Goal: Information Seeking & Learning: Understand process/instructions

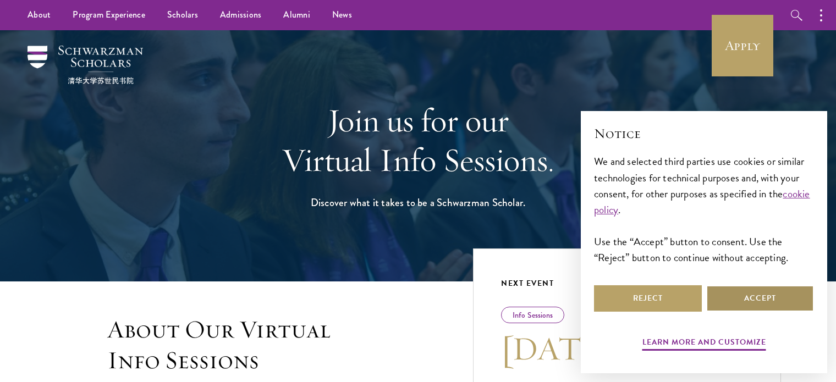
click at [786, 305] on button "Accept" at bounding box center [760, 298] width 108 height 26
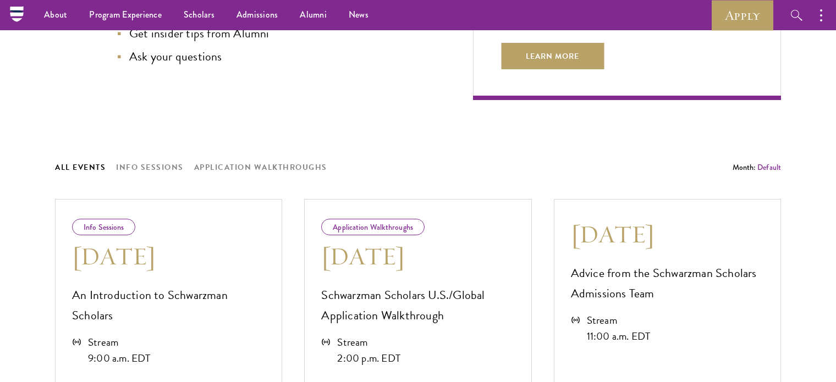
scroll to position [440, 0]
click at [390, 228] on div "Application Walkthroughs" at bounding box center [372, 227] width 103 height 16
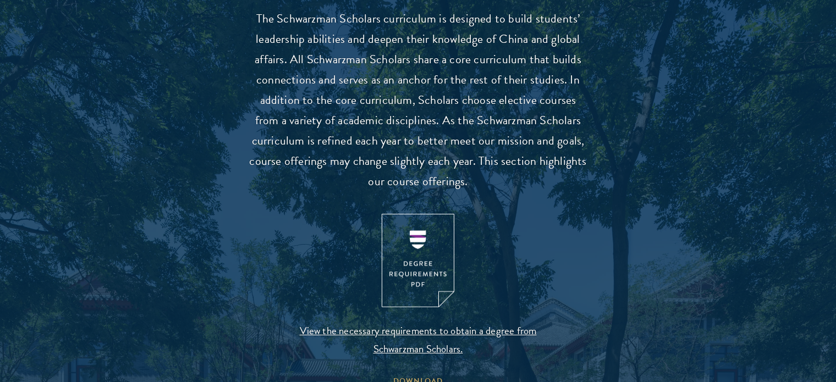
scroll to position [1065, 0]
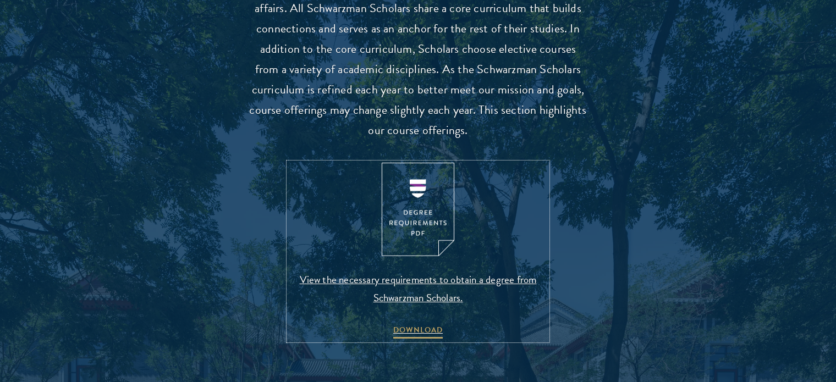
click at [418, 214] on img at bounding box center [418, 210] width 73 height 94
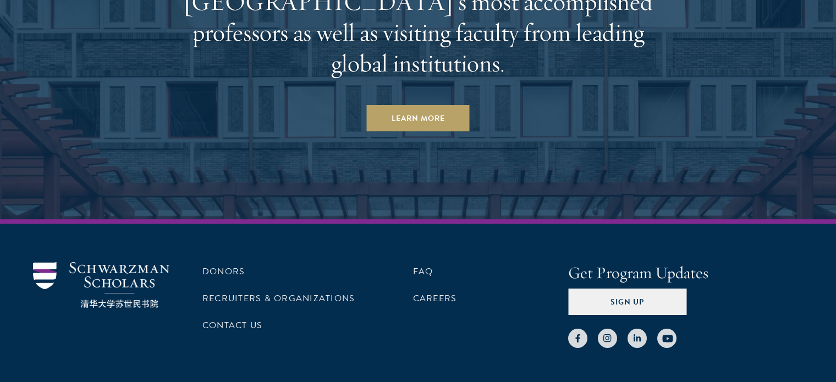
scroll to position [6779, 0]
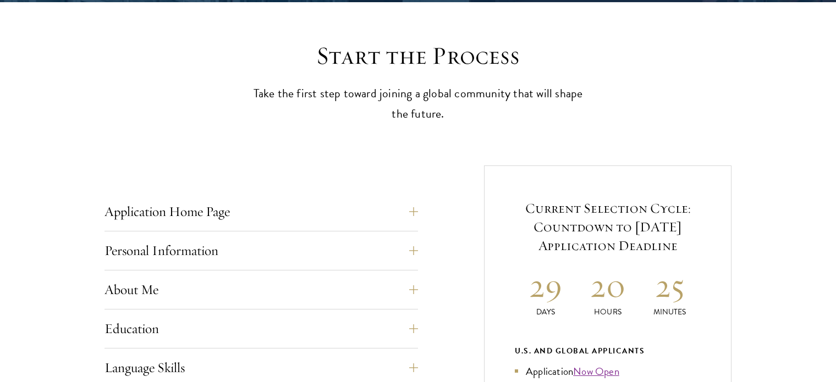
scroll to position [356, 0]
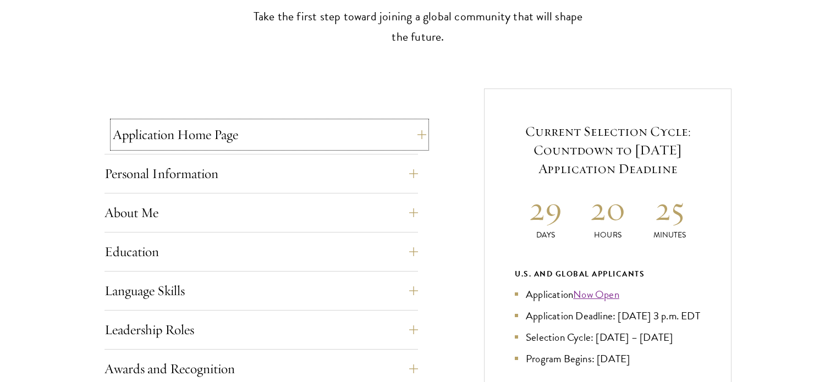
click at [388, 129] on button "Application Home Page" at bounding box center [269, 134] width 313 height 26
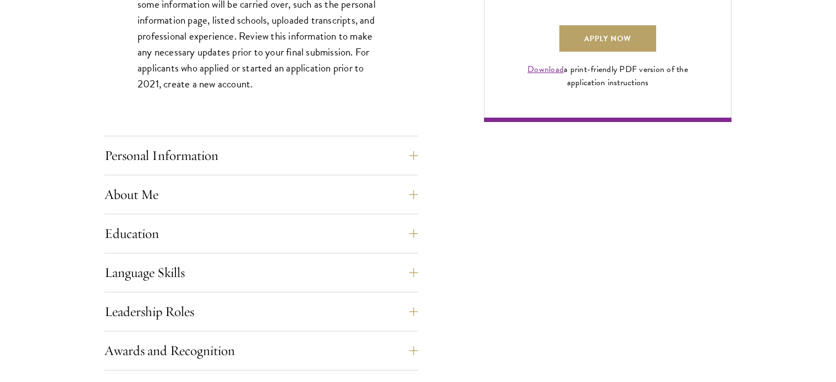
scroll to position [866, 0]
click at [378, 154] on button "Personal Information" at bounding box center [269, 155] width 313 height 26
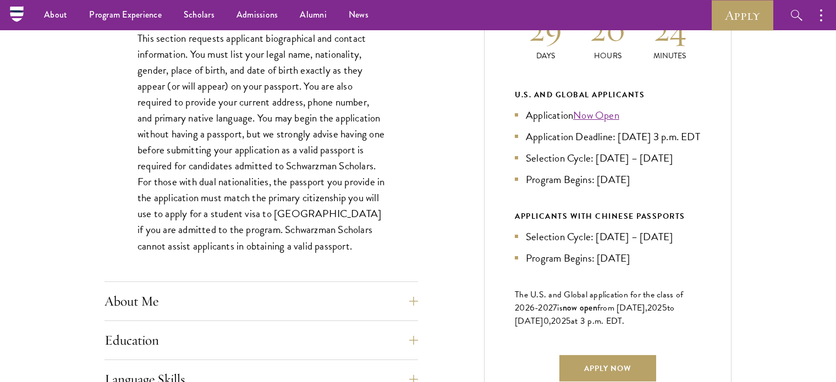
scroll to position [534, 0]
click at [325, 298] on button "About Me" at bounding box center [269, 302] width 313 height 26
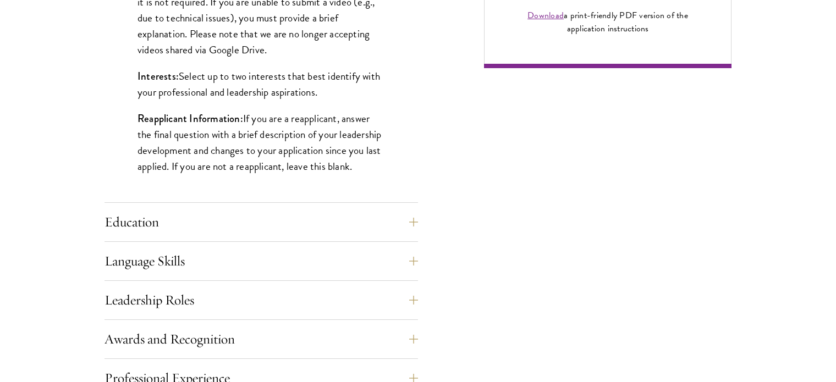
scroll to position [919, 0]
click at [392, 230] on button "Education" at bounding box center [269, 222] width 313 height 26
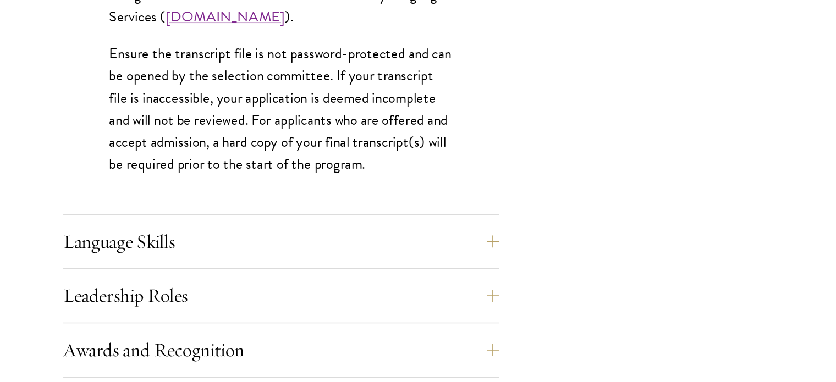
scroll to position [1743, 0]
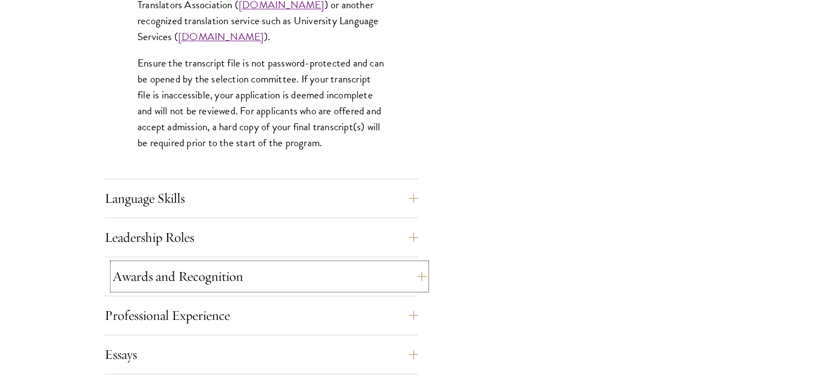
click at [181, 279] on button "Awards and Recognition" at bounding box center [269, 276] width 313 height 26
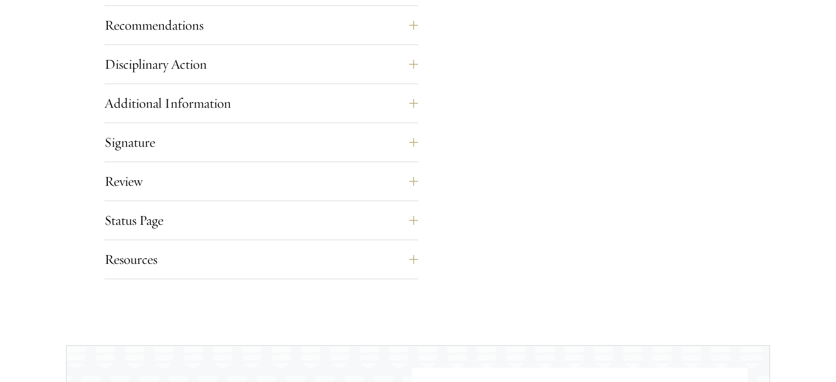
scroll to position [989, 0]
